Goal: Transaction & Acquisition: Purchase product/service

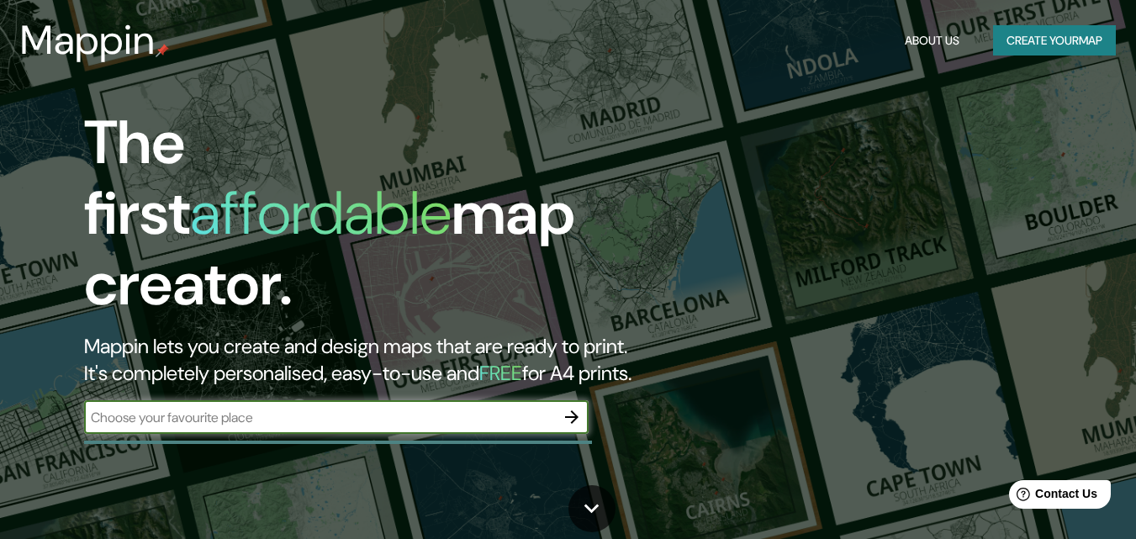
click at [494, 408] on input "text" at bounding box center [319, 417] width 471 height 19
click at [483, 408] on input "text" at bounding box center [319, 417] width 471 height 19
type input "san miguelito panama"
click at [563, 407] on icon "button" at bounding box center [572, 417] width 20 height 20
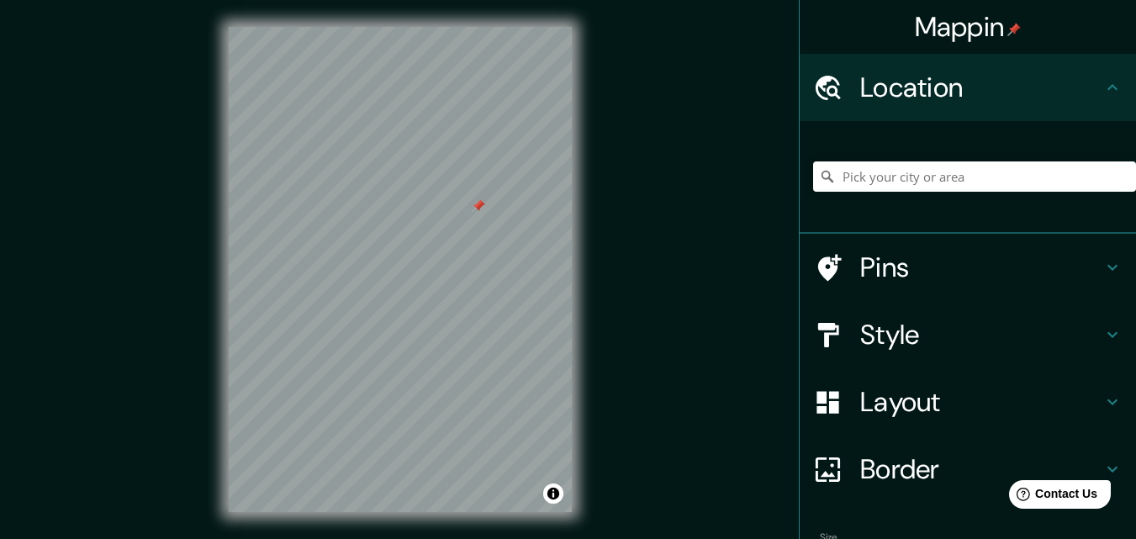
drag, startPoint x: 590, startPoint y: 274, endPoint x: 482, endPoint y: 206, distance: 128.1
click at [482, 206] on div at bounding box center [478, 205] width 13 height 13
drag, startPoint x: 601, startPoint y: 214, endPoint x: 591, endPoint y: 248, distance: 35.1
click at [591, 250] on div "© Mapbox © OpenStreetMap Improve this map" at bounding box center [400, 269] width 397 height 539
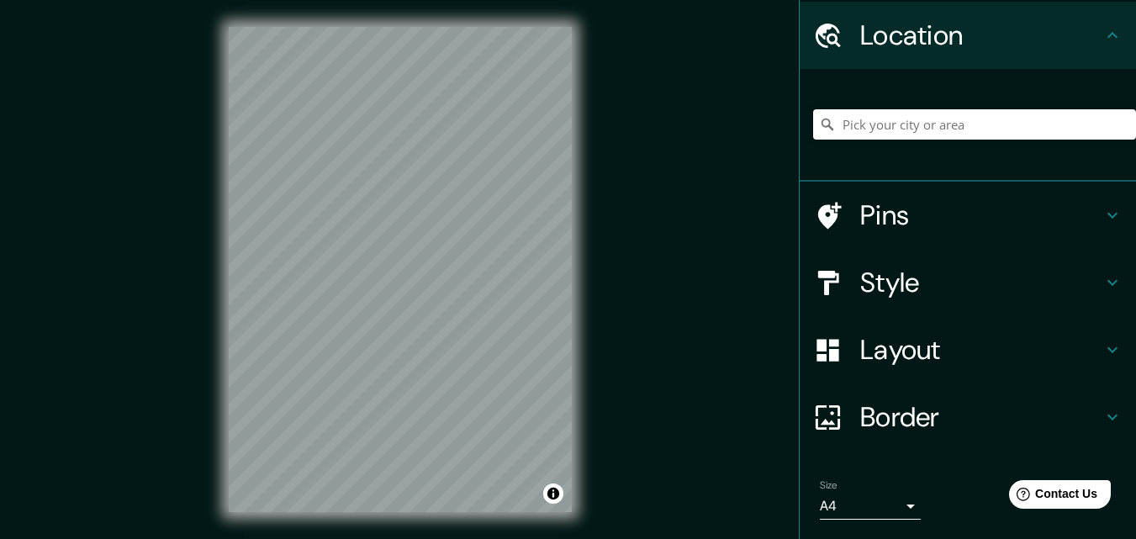
scroll to position [104, 0]
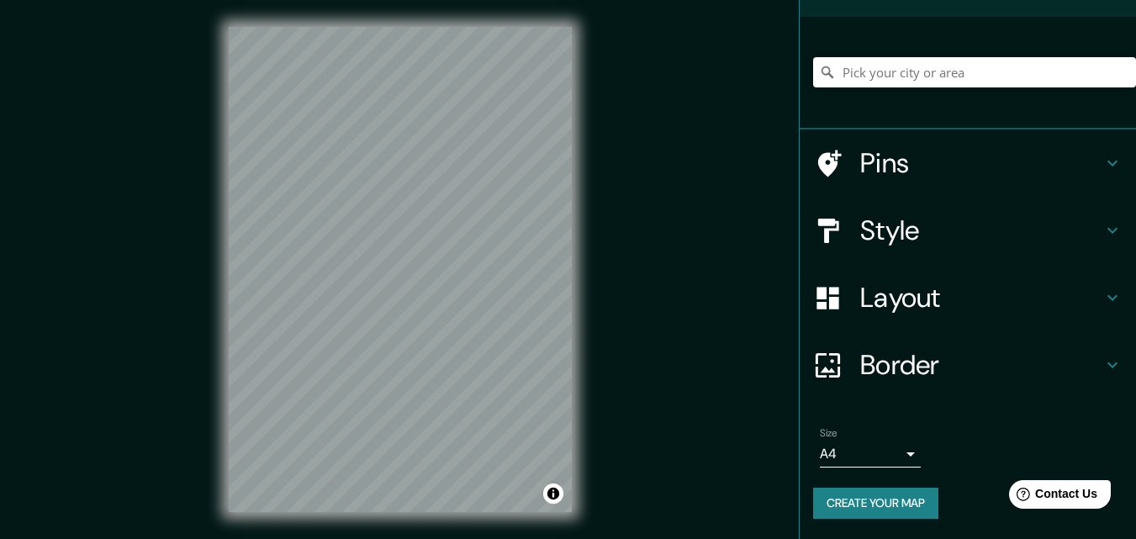
click at [851, 498] on button "Create your map" at bounding box center [875, 503] width 125 height 31
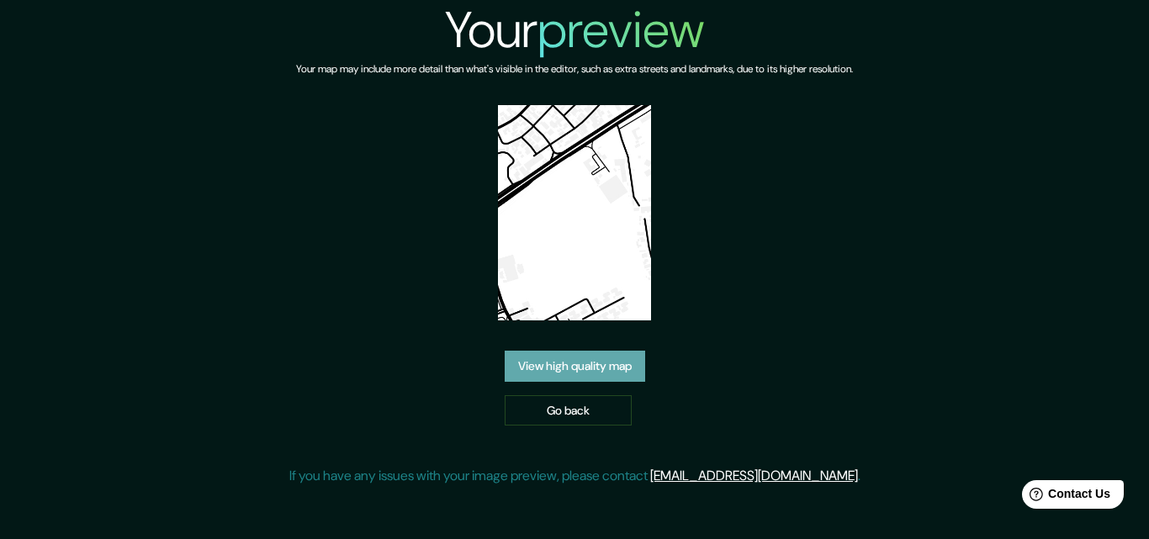
click at [579, 361] on link "View high quality map" at bounding box center [575, 366] width 140 height 31
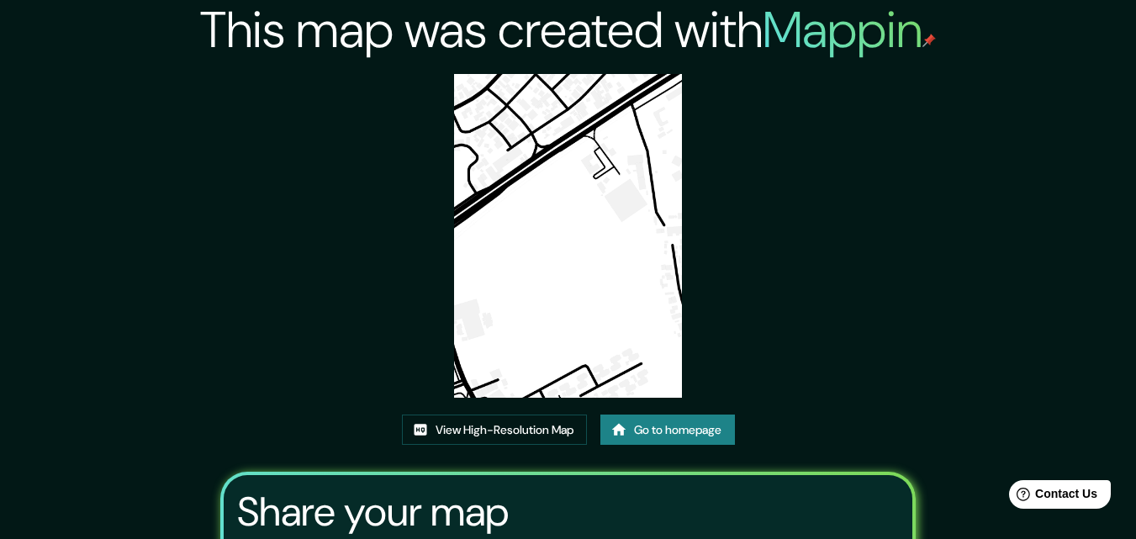
click at [598, 177] on img at bounding box center [568, 236] width 229 height 324
click at [527, 428] on link "View High-Resolution Map" at bounding box center [494, 430] width 185 height 31
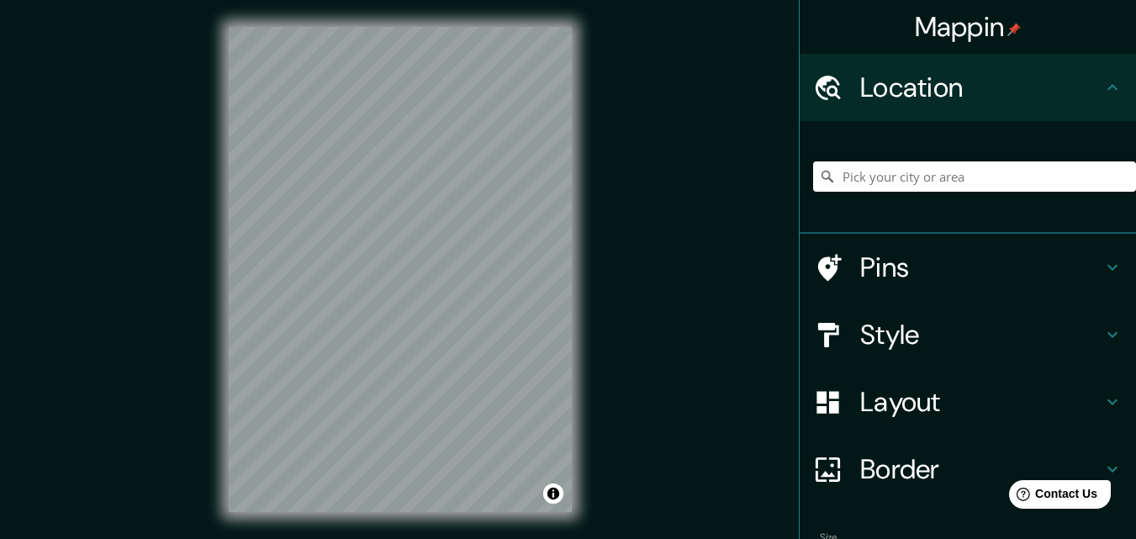
click at [222, 305] on div "© Mapbox © OpenStreetMap Improve this map" at bounding box center [400, 269] width 397 height 539
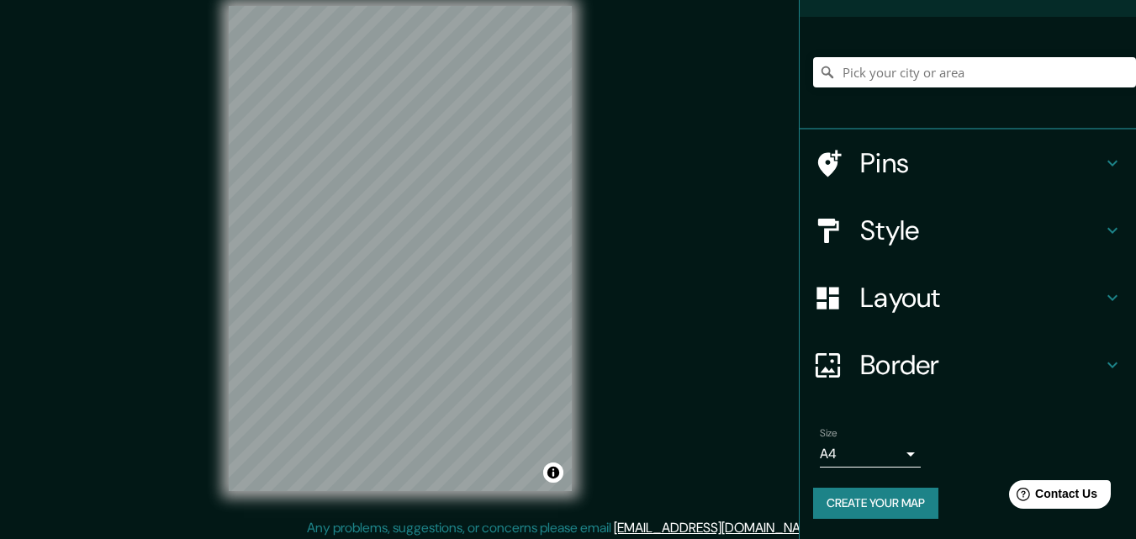
scroll to position [27, 0]
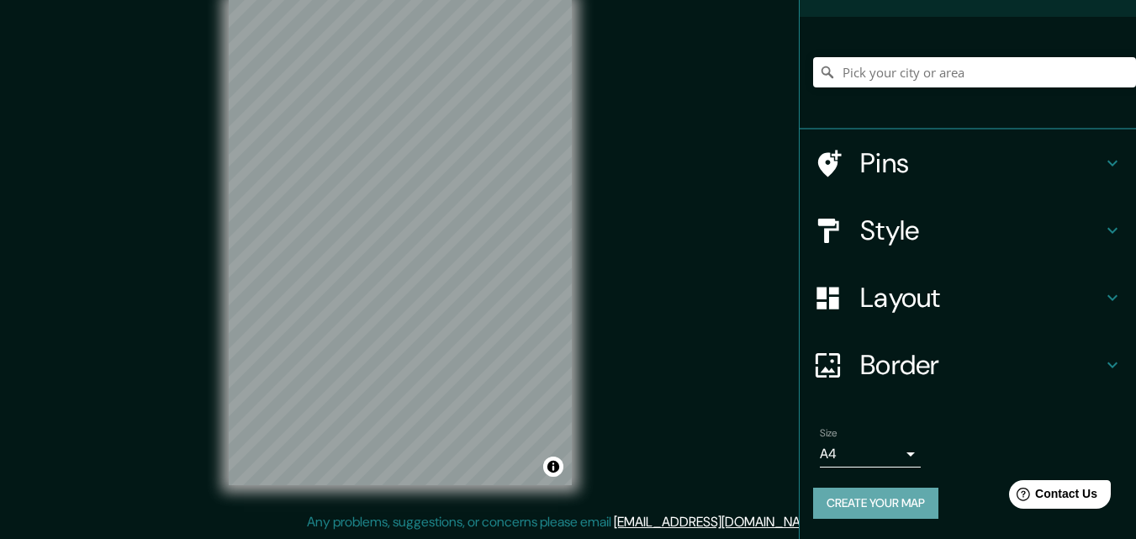
drag, startPoint x: 890, startPoint y: 506, endPoint x: 889, endPoint y: 496, distance: 10.1
click at [889, 507] on button "Create your map" at bounding box center [875, 503] width 125 height 31
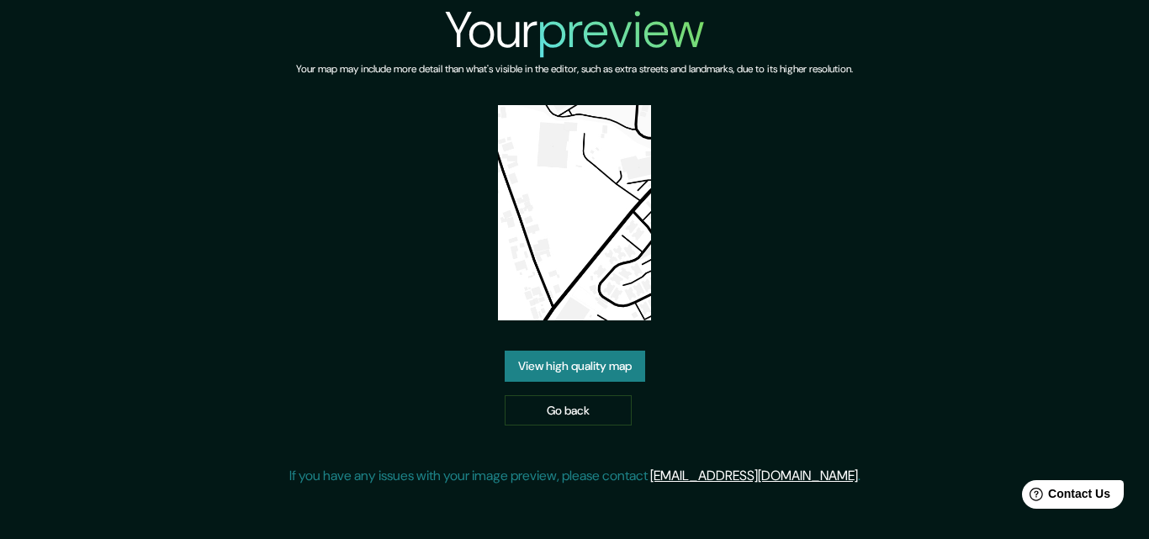
click at [584, 362] on link "View high quality map" at bounding box center [575, 366] width 140 height 31
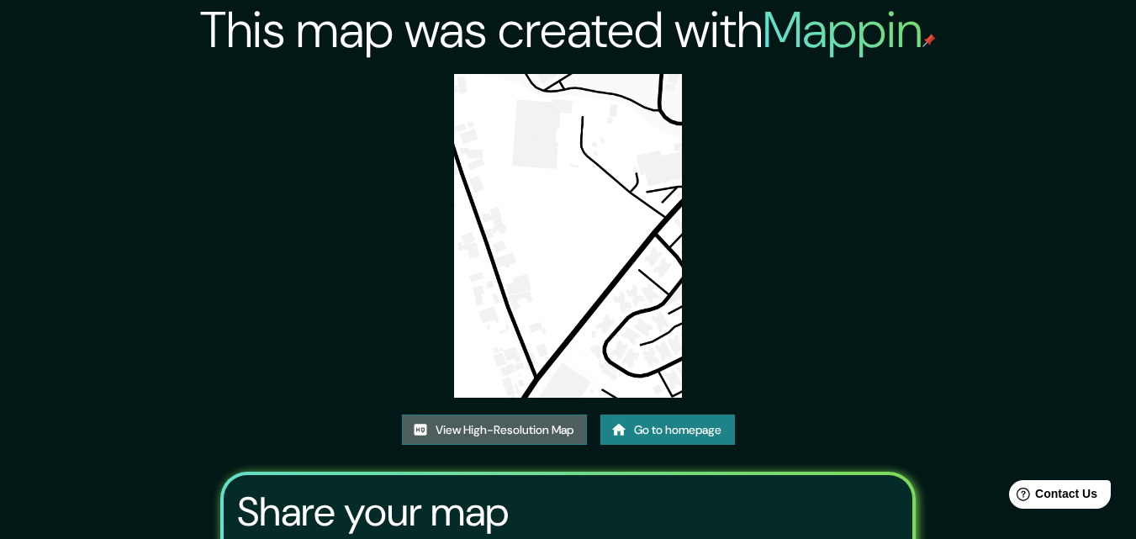
click at [515, 420] on link "View High-Resolution Map" at bounding box center [494, 430] width 185 height 31
